Goal: Transaction & Acquisition: Book appointment/travel/reservation

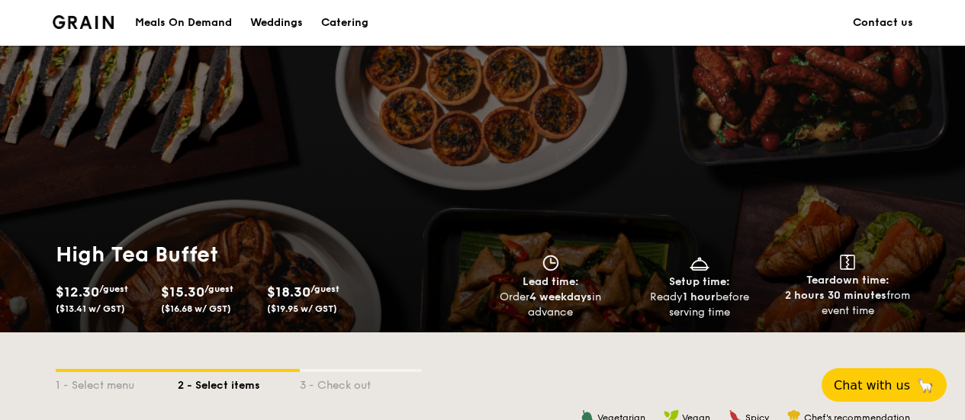
click at [339, 23] on div "Catering" at bounding box center [344, 23] width 47 height 46
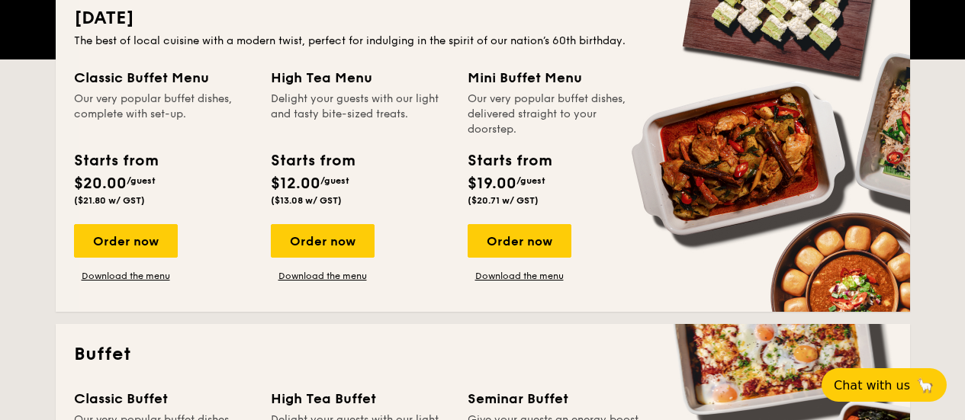
scroll to position [736, 0]
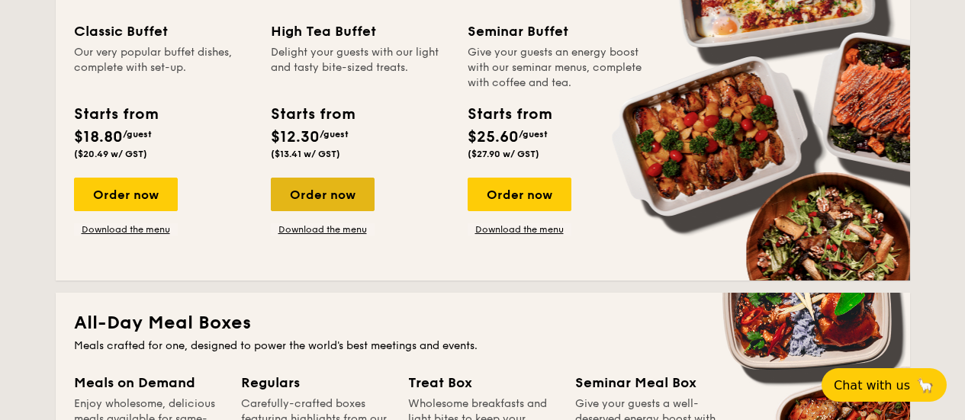
click at [333, 191] on div "Order now" at bounding box center [323, 195] width 104 height 34
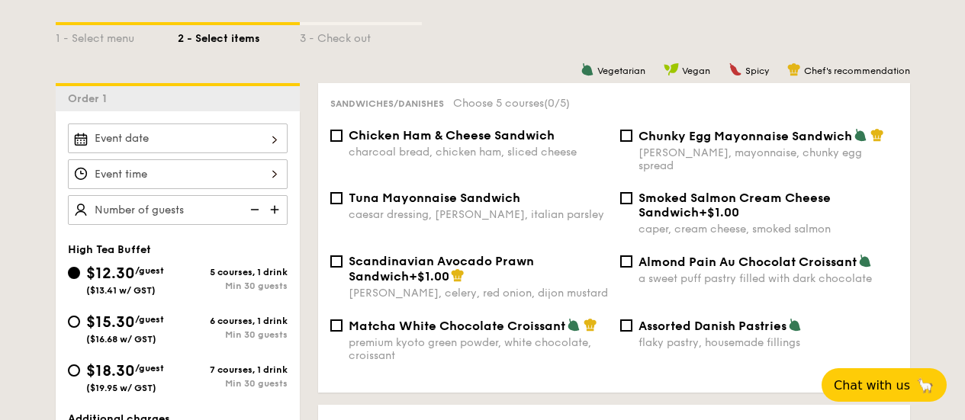
scroll to position [365, 0]
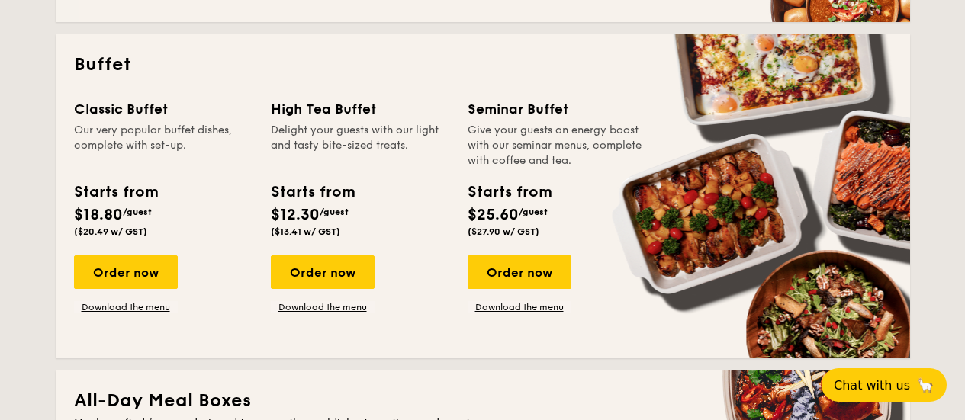
scroll to position [620, 0]
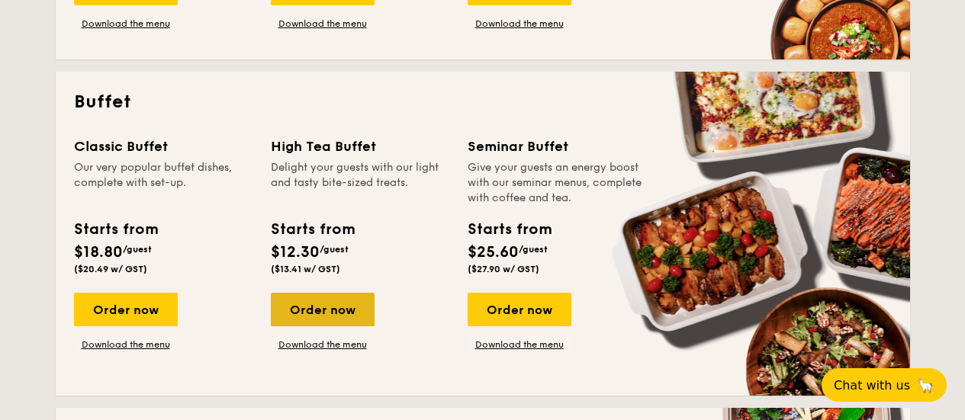
click at [328, 309] on div "Order now" at bounding box center [323, 310] width 104 height 34
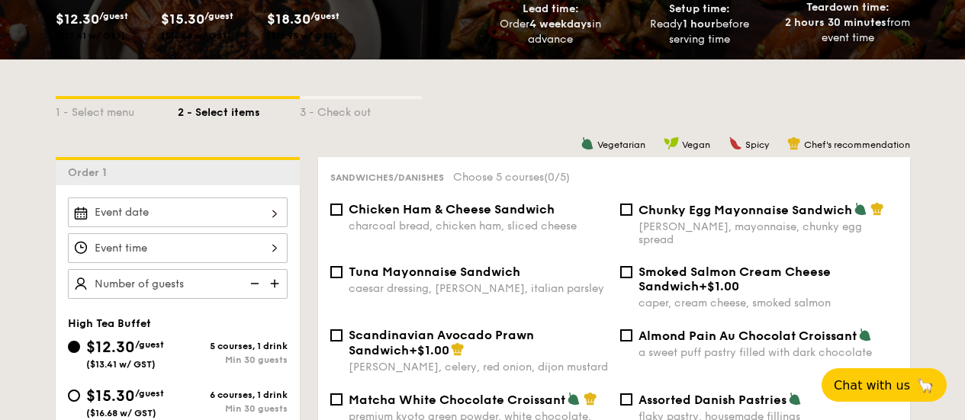
scroll to position [365, 0]
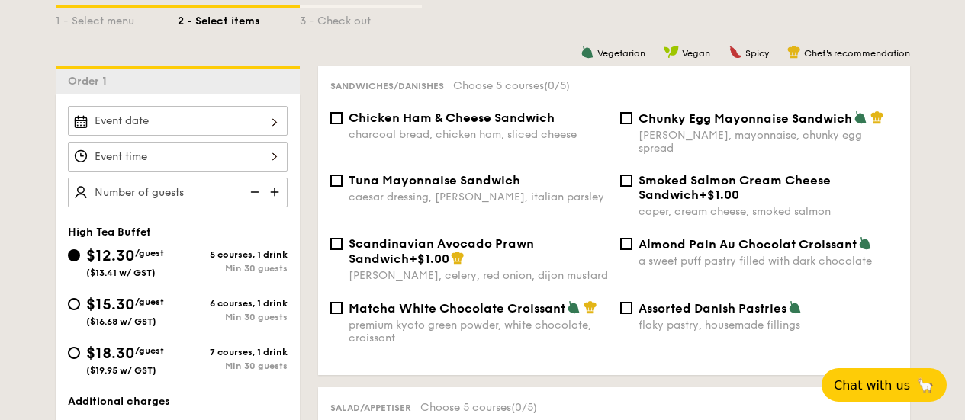
click at [287, 123] on input "$12.30 /guest ($13.41 w/ GST)" at bounding box center [178, 121] width 220 height 30
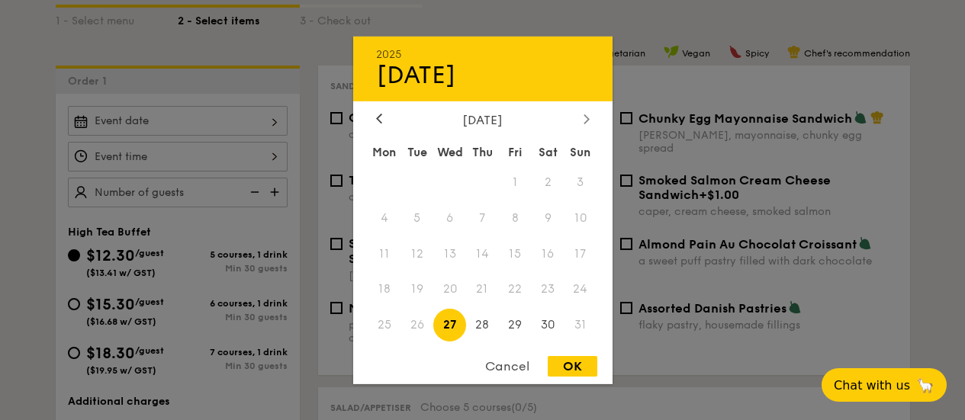
click at [591, 113] on div at bounding box center [587, 119] width 14 height 14
click at [520, 282] on span "26" at bounding box center [515, 289] width 33 height 33
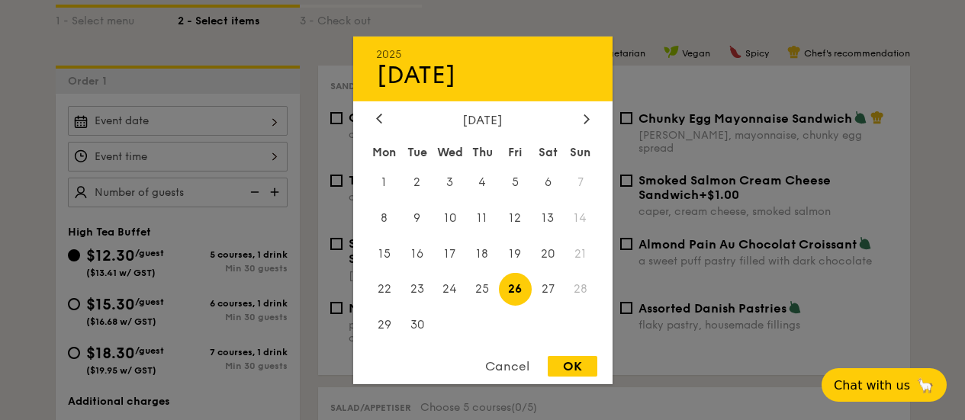
click at [572, 364] on div "OK" at bounding box center [573, 366] width 50 height 21
type input "[DATE]"
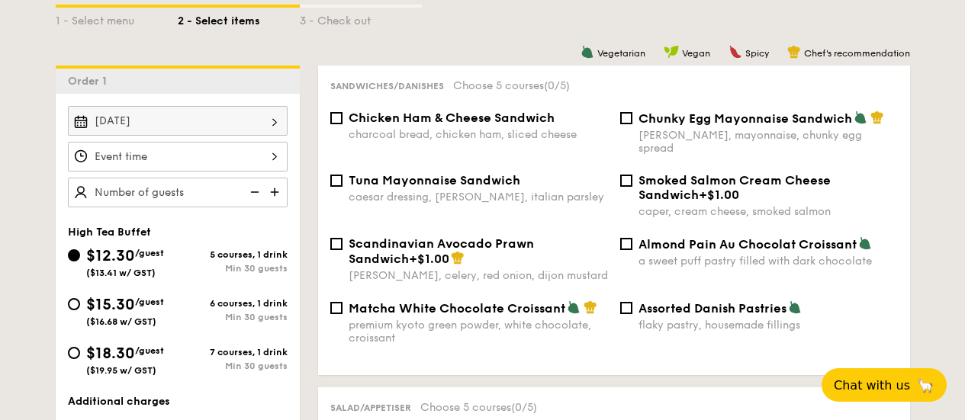
click at [242, 163] on input "$12.30 /guest ($13.41 w/ GST)" at bounding box center [178, 157] width 220 height 30
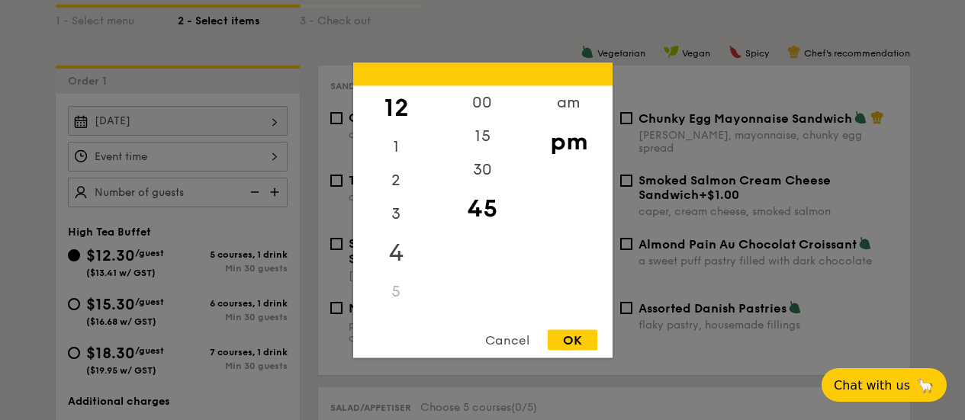
click at [389, 248] on div "4" at bounding box center [396, 252] width 86 height 44
click at [491, 158] on div "30" at bounding box center [483, 175] width 86 height 44
click at [573, 330] on div "OK" at bounding box center [573, 340] width 50 height 21
type input "4:30PM"
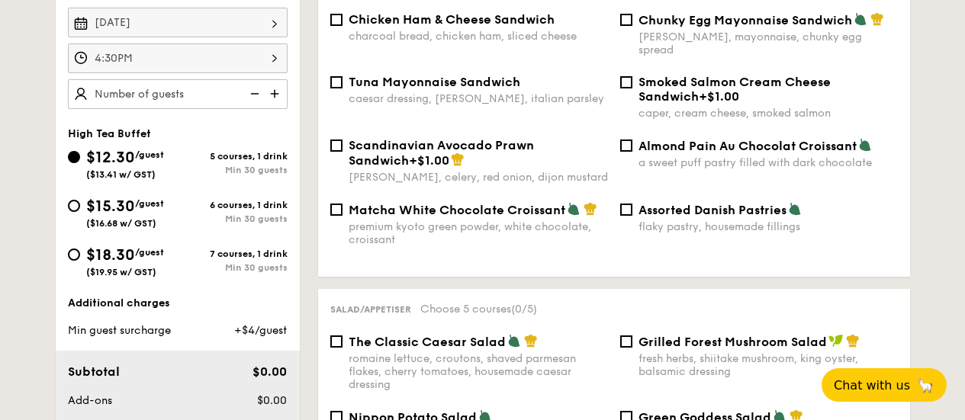
scroll to position [516, 0]
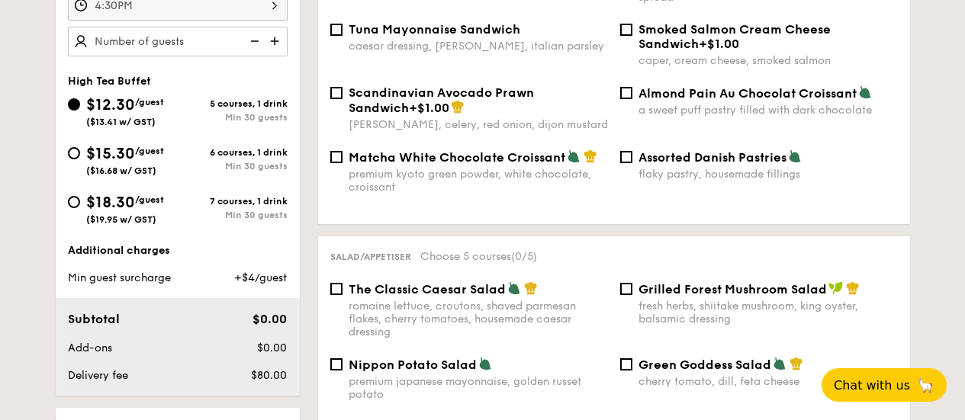
click at [238, 271] on div "+$4/guest" at bounding box center [247, 278] width 93 height 15
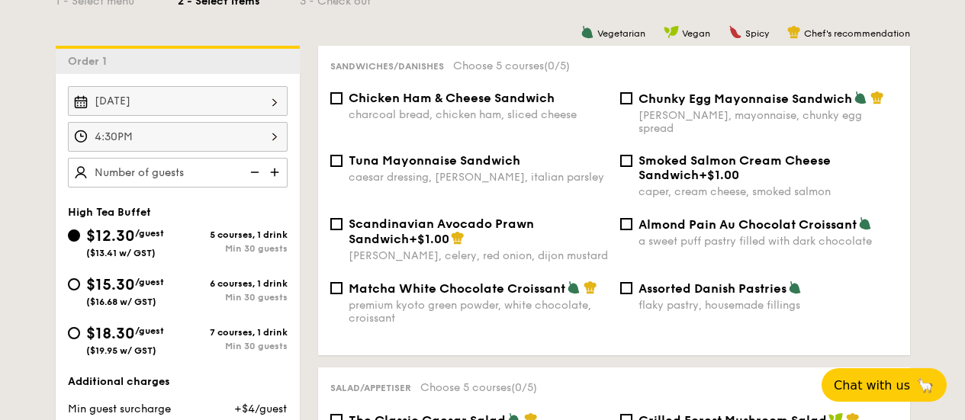
scroll to position [365, 0]
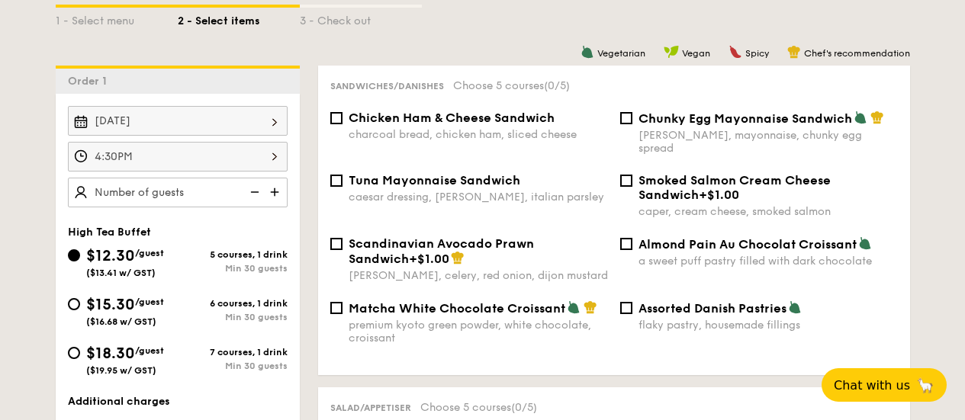
click at [187, 185] on input "text" at bounding box center [178, 193] width 220 height 30
type input "150 guests"
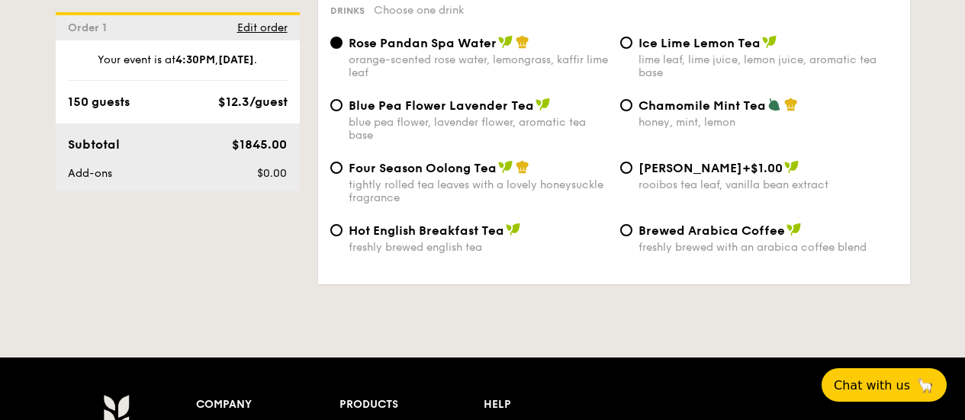
scroll to position [2637, 0]
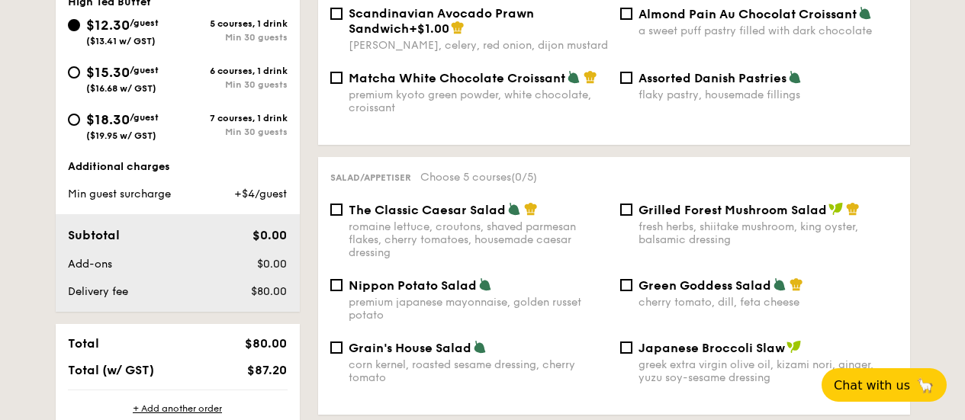
scroll to position [605, 0]
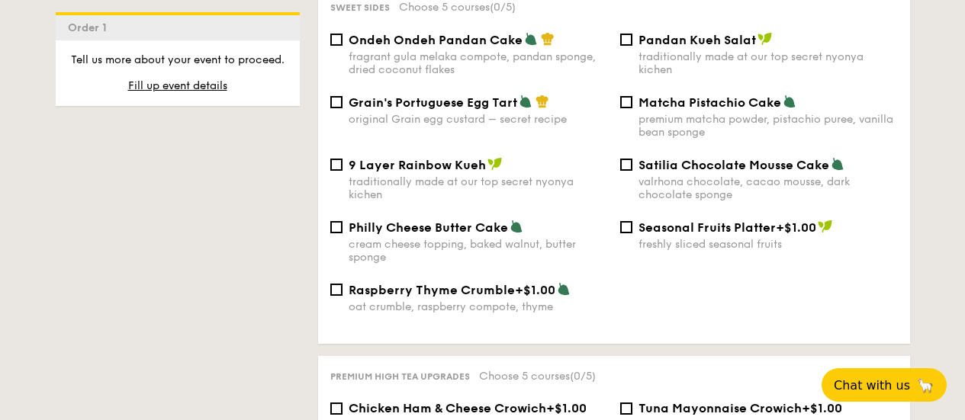
scroll to position [1335, 0]
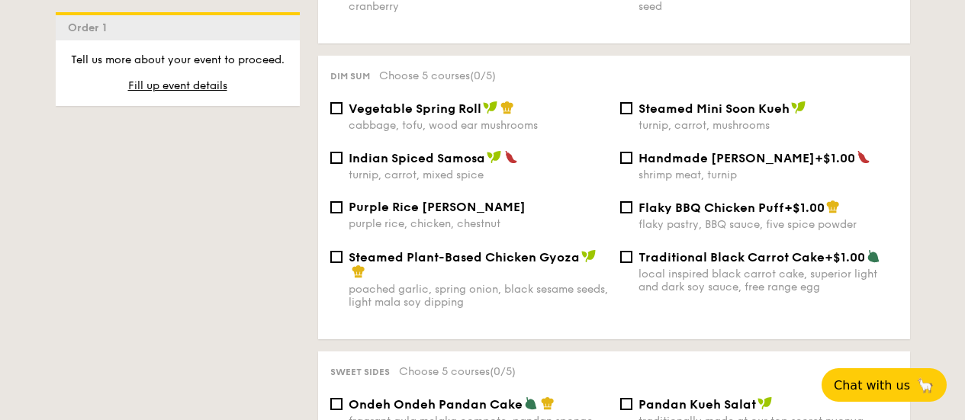
click at [825, 250] on span "+$1.00" at bounding box center [845, 257] width 40 height 14
click at [633, 251] on input "Traditional Black Carrot Cake +$1.00 local inspired black carrot cake, superior…" at bounding box center [626, 257] width 12 height 12
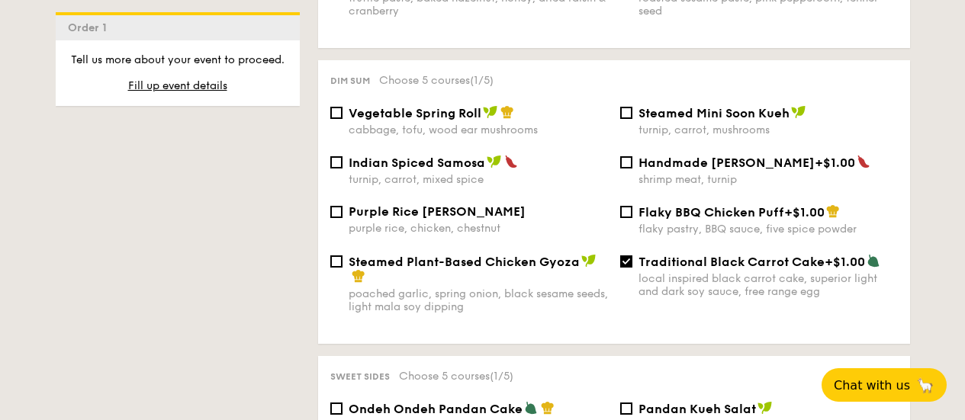
click at [810, 272] on div "local inspired black carrot cake, superior light and dark soy sauce, free range…" at bounding box center [768, 285] width 259 height 26
click at [633, 268] on input "Traditional Black Carrot Cake +$1.00 local inspired black carrot cake, superior…" at bounding box center [626, 262] width 12 height 12
checkbox input "false"
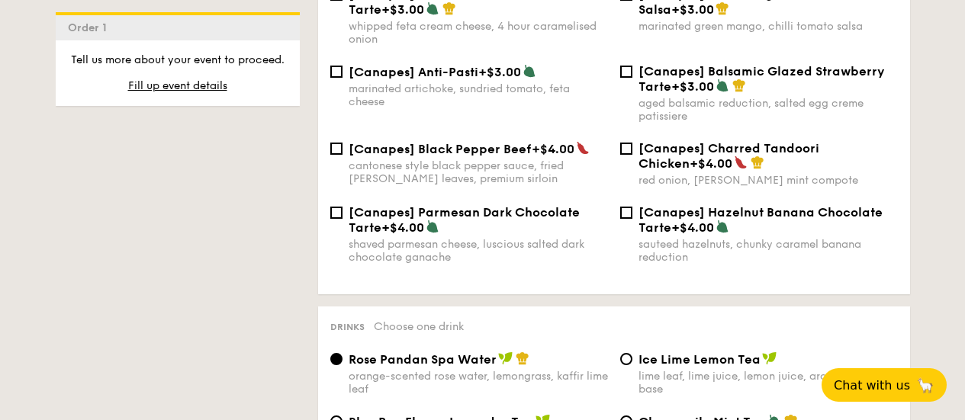
scroll to position [2215, 0]
